Goal: Navigation & Orientation: Find specific page/section

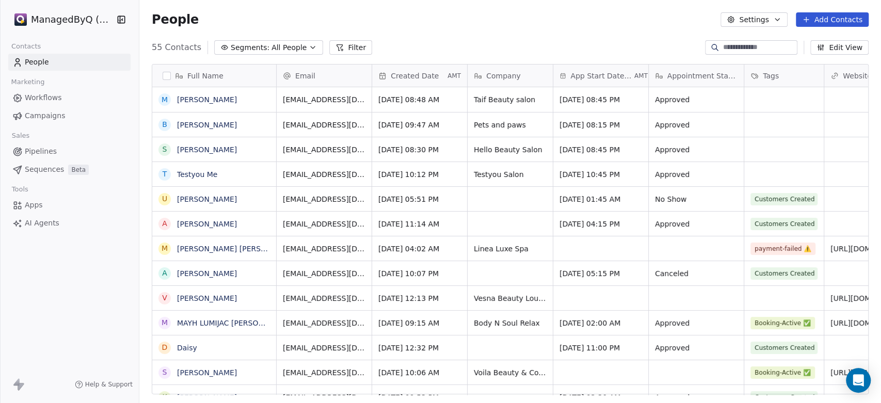
scroll to position [346, 733]
